Goal: Transaction & Acquisition: Download file/media

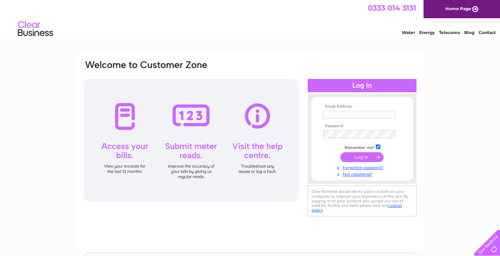
type input "[PERSON_NAME][EMAIL_ADDRESS][DOMAIN_NAME]"
click at [357, 158] on input "submit" at bounding box center [362, 157] width 43 height 10
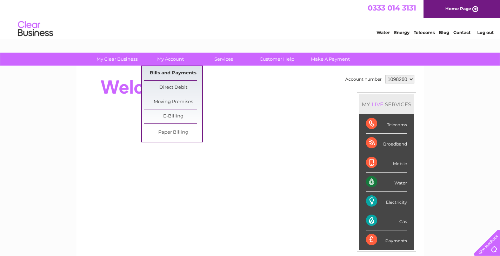
click at [174, 72] on link "Bills and Payments" at bounding box center [173, 73] width 58 height 14
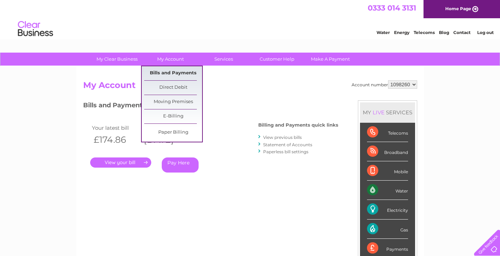
click at [187, 76] on link "Bills and Payments" at bounding box center [173, 73] width 58 height 14
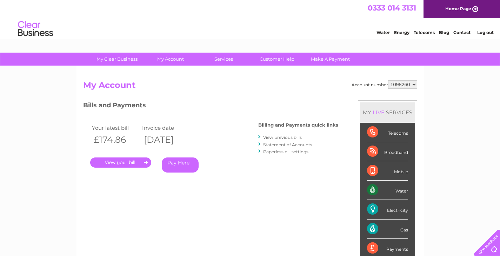
click at [286, 137] on link "View previous bills" at bounding box center [282, 137] width 39 height 5
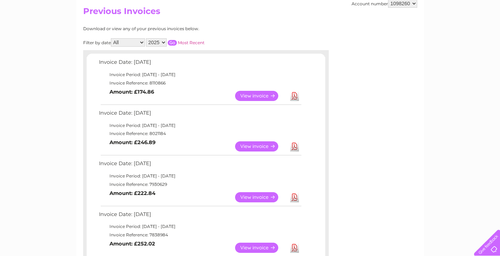
scroll to position [74, 0]
click at [294, 196] on link "Download" at bounding box center [294, 197] width 9 height 10
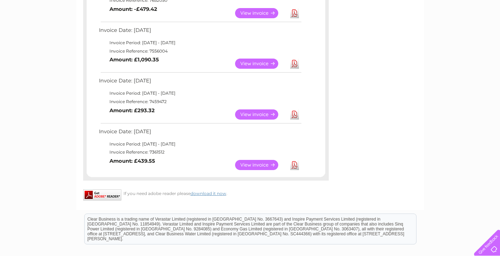
scroll to position [422, 0]
